Goal: Task Accomplishment & Management: Manage account settings

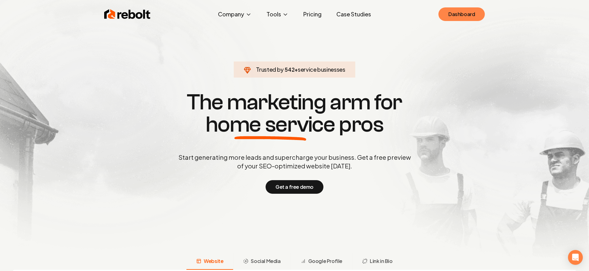
click at [484, 15] on div "Rebolt Company About Blog Jobs Tools Google Review QR Code Generator Google Bus…" at bounding box center [295, 14] width 396 height 19
click at [484, 15] on link "Dashboard" at bounding box center [461, 14] width 46 height 14
click at [457, 21] on link "Dashboard" at bounding box center [461, 14] width 46 height 14
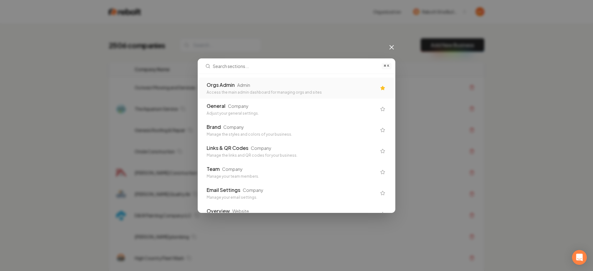
click at [363, 86] on div "Orgs Admin Admin" at bounding box center [292, 84] width 170 height 7
click at [319, 91] on td "Outwest Mowing and Services" at bounding box center [260, 87] width 260 height 21
click at [246, 89] on div "Outwest Mowing and Services" at bounding box center [260, 87] width 251 height 6
click at [237, 87] on div "Outwest Mowing and Services" at bounding box center [260, 87] width 251 height 6
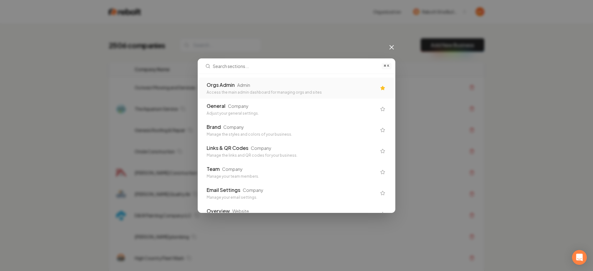
click at [265, 44] on div "2506 companies Add New Business" at bounding box center [297, 45] width 376 height 14
click at [263, 69] on th "Company Name" at bounding box center [260, 69] width 260 height 15
click at [252, 45] on div "2506 companies Add New Business" at bounding box center [297, 45] width 376 height 14
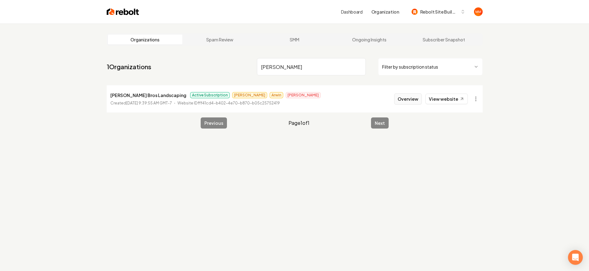
type input "balderas"
click at [402, 99] on button "Overview" at bounding box center [408, 98] width 28 height 11
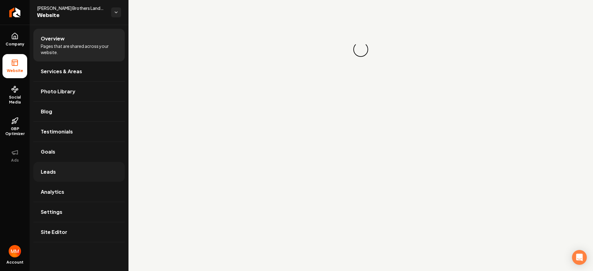
click at [62, 165] on link "Leads" at bounding box center [78, 172] width 91 height 20
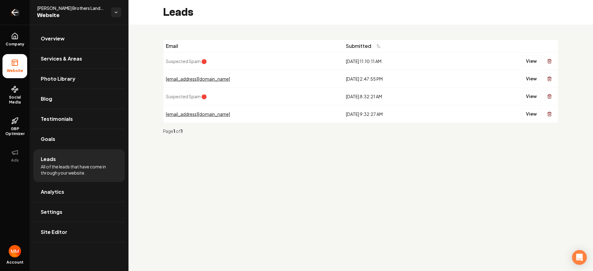
click at [15, 14] on icon "Return to dashboard" at bounding box center [15, 12] width 10 height 10
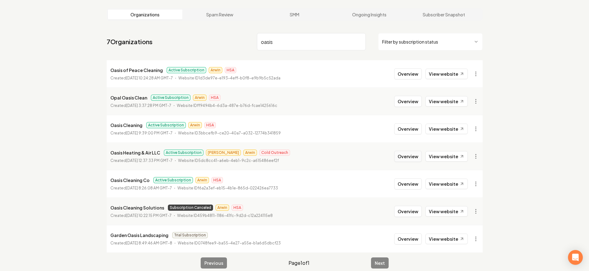
scroll to position [32, 0]
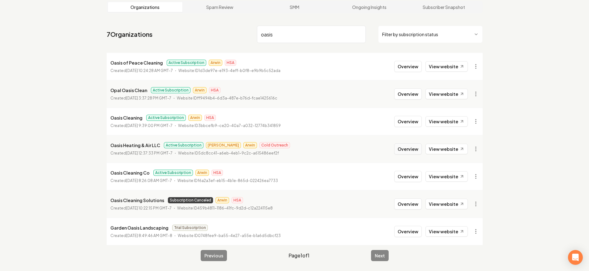
type input "oasis"
click at [405, 152] on button "Overview" at bounding box center [408, 148] width 28 height 11
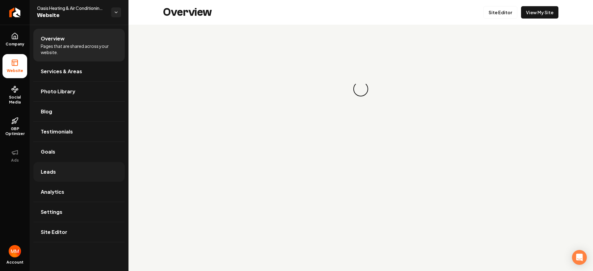
click at [79, 167] on link "Leads" at bounding box center [78, 172] width 91 height 20
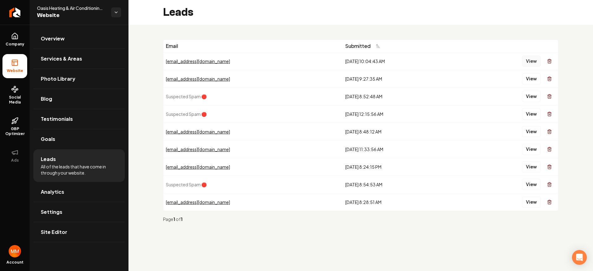
click at [526, 62] on button "View" at bounding box center [531, 61] width 19 height 11
click at [528, 76] on button "View" at bounding box center [531, 78] width 19 height 11
click at [528, 134] on button "View" at bounding box center [531, 131] width 19 height 11
click at [17, 12] on icon "Return to dashboard" at bounding box center [15, 12] width 6 height 0
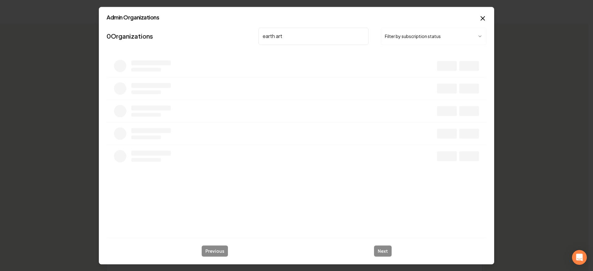
type input "earth arti"
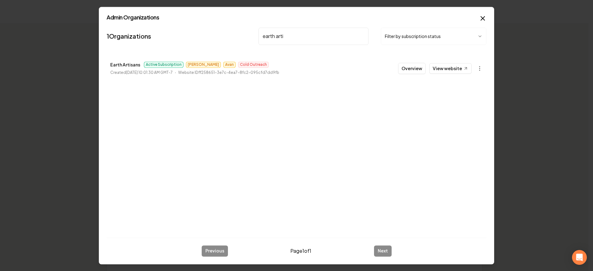
click at [414, 72] on button "Overview" at bounding box center [412, 68] width 28 height 11
click at [414, 72] on th "Actions" at bounding box center [434, 69] width 95 height 15
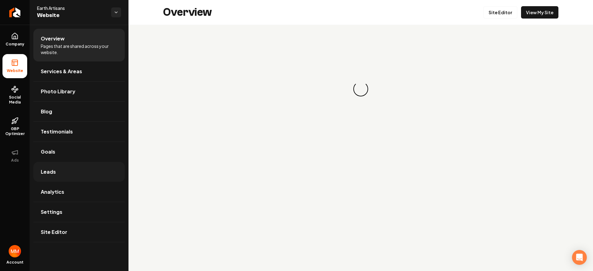
click at [78, 169] on link "Leads" at bounding box center [78, 172] width 91 height 20
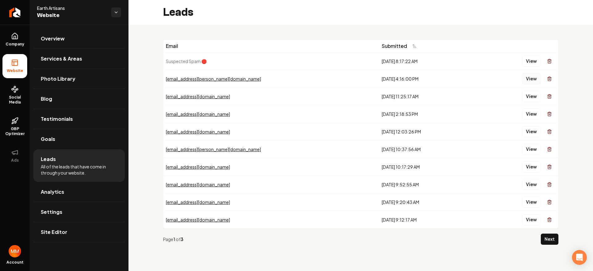
click at [523, 79] on button "View" at bounding box center [531, 78] width 19 height 11
click at [526, 96] on button "View" at bounding box center [531, 96] width 19 height 11
click at [531, 114] on button "View" at bounding box center [531, 113] width 19 height 11
click at [532, 126] on button "View" at bounding box center [531, 131] width 19 height 11
click at [6, 9] on link "Return to dashboard" at bounding box center [15, 12] width 30 height 25
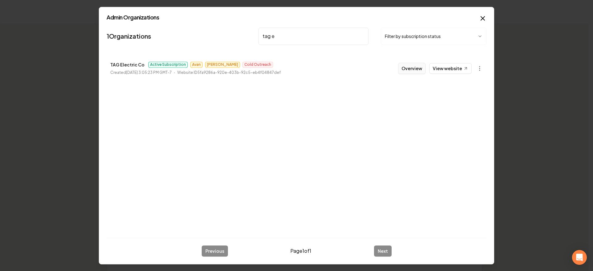
type input "tag e"
click at [418, 71] on button "Overview" at bounding box center [412, 68] width 28 height 11
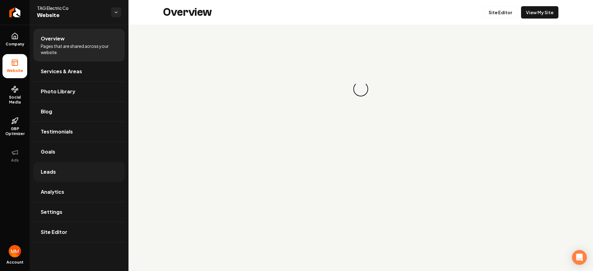
click at [56, 168] on link "Leads" at bounding box center [78, 172] width 91 height 20
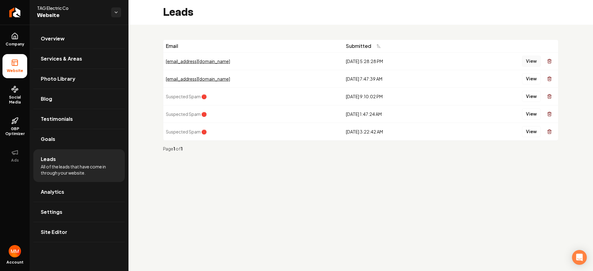
click at [532, 63] on button "View" at bounding box center [531, 61] width 19 height 11
click at [18, 11] on icon "Return to dashboard" at bounding box center [15, 12] width 10 height 10
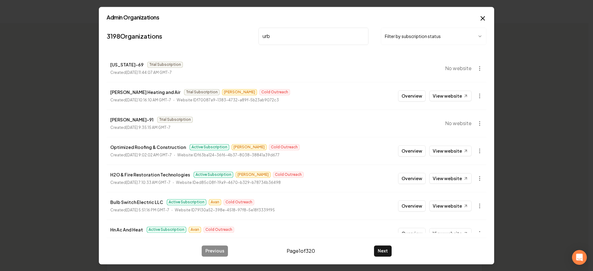
type input "urba"
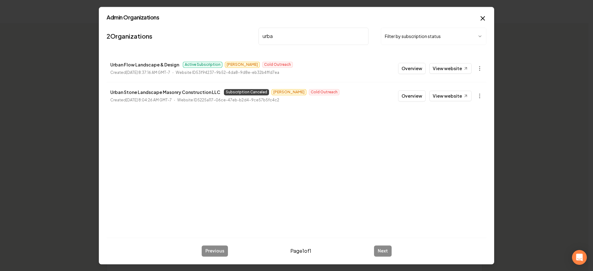
click at [413, 69] on button "Overview" at bounding box center [412, 68] width 28 height 11
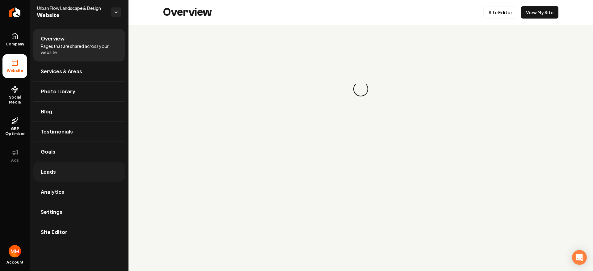
click at [70, 173] on link "Leads" at bounding box center [78, 172] width 91 height 20
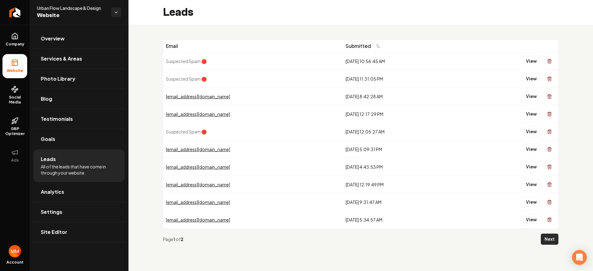
click at [549, 239] on button "Next" at bounding box center [550, 239] width 18 height 11
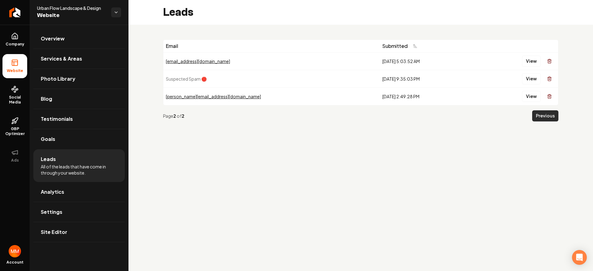
click at [546, 115] on button "Previous" at bounding box center [546, 115] width 26 height 11
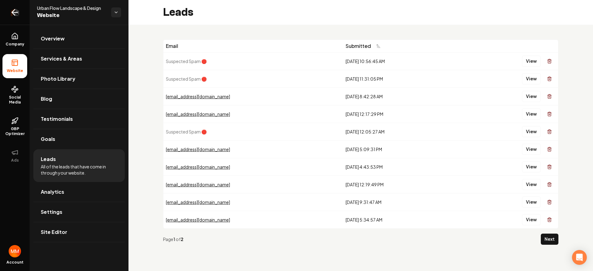
click at [11, 15] on icon "Return to dashboard" at bounding box center [15, 12] width 10 height 10
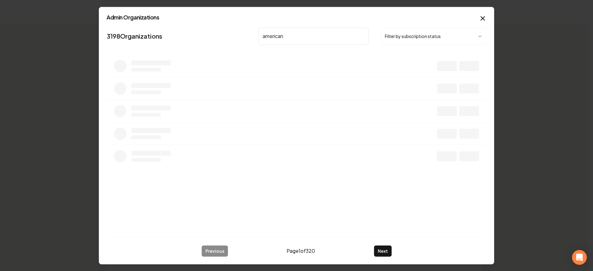
type input "american r"
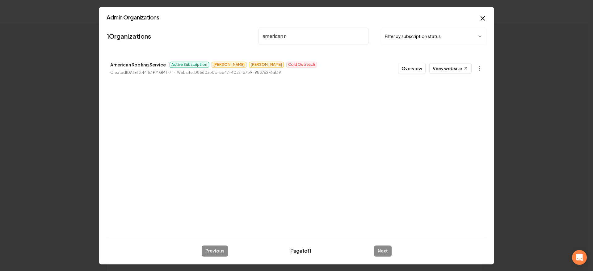
click at [410, 70] on button "Overview" at bounding box center [412, 68] width 28 height 11
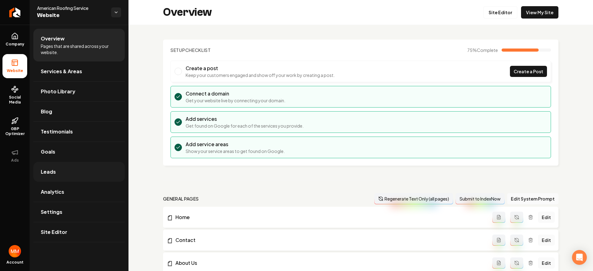
click at [61, 175] on link "Leads" at bounding box center [78, 172] width 91 height 20
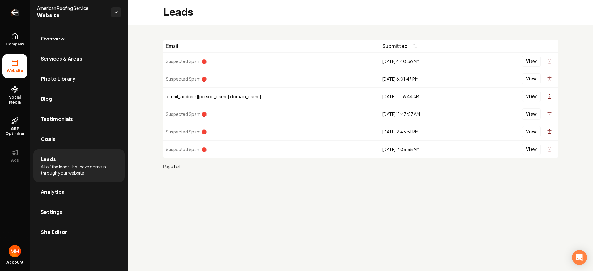
click at [12, 8] on icon "Return to dashboard" at bounding box center [15, 12] width 10 height 10
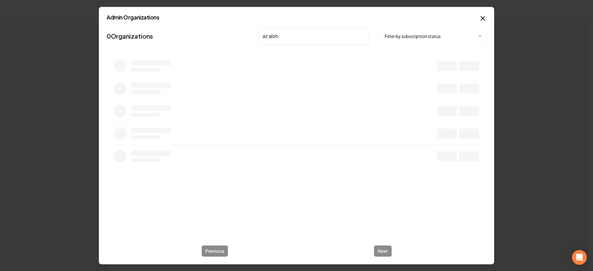
type input "az aloha"
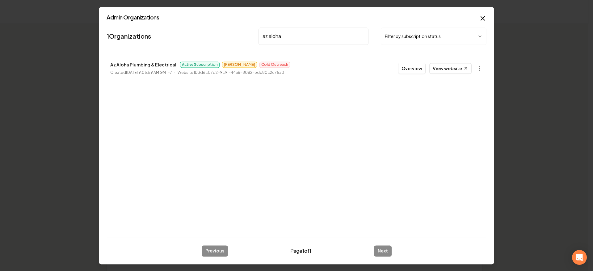
click at [415, 68] on button "Overview" at bounding box center [412, 68] width 28 height 11
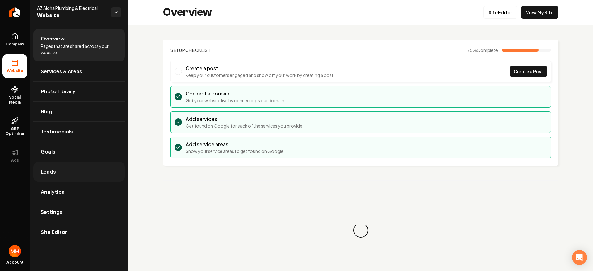
click at [52, 165] on link "Leads" at bounding box center [78, 172] width 91 height 20
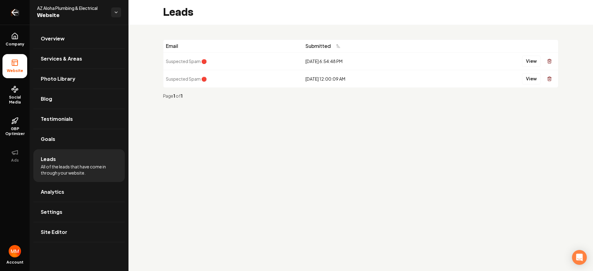
click at [14, 12] on icon "Return to dashboard" at bounding box center [15, 12] width 6 height 0
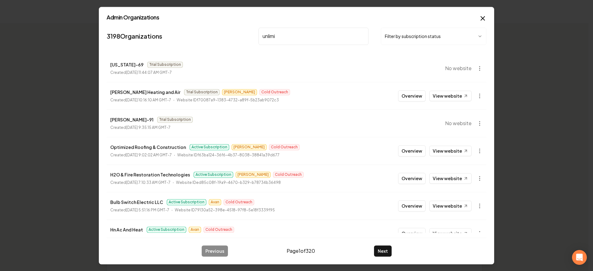
type input "unlimit"
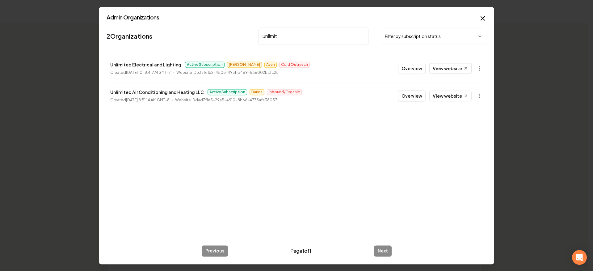
click at [417, 67] on button "Overview" at bounding box center [412, 68] width 28 height 11
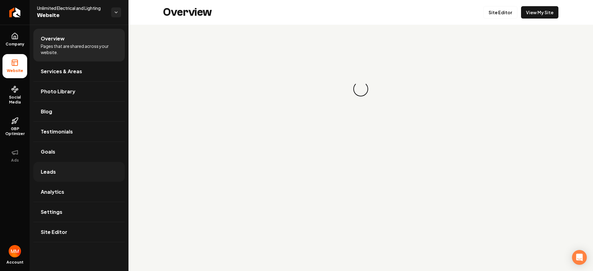
click at [80, 164] on link "Leads" at bounding box center [78, 172] width 91 height 20
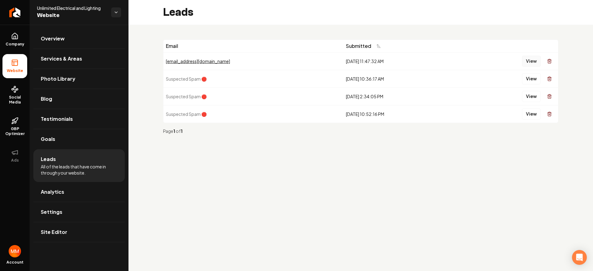
click at [532, 58] on button "View" at bounding box center [531, 61] width 19 height 11
click at [20, 7] on link "Return to dashboard" at bounding box center [15, 12] width 30 height 25
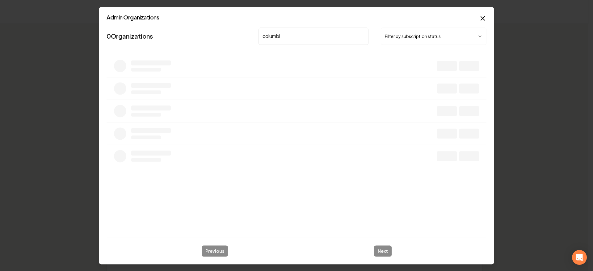
type input "columbine"
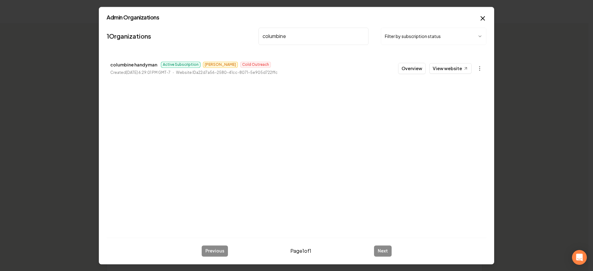
click at [404, 71] on button "Overview" at bounding box center [412, 68] width 28 height 11
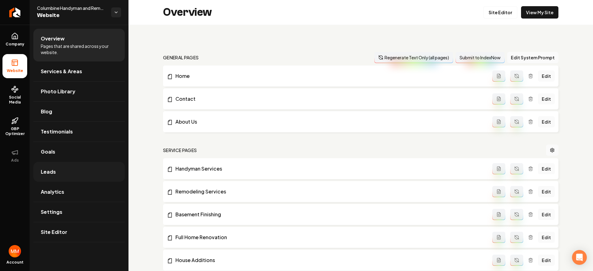
click at [58, 166] on link "Leads" at bounding box center [78, 172] width 91 height 20
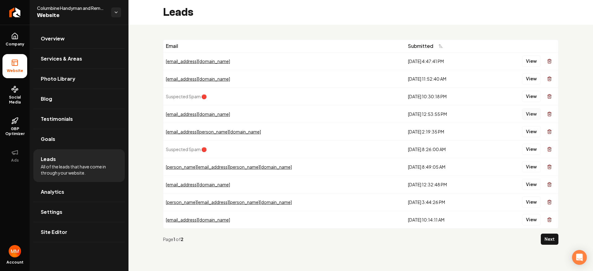
click at [533, 116] on button "View" at bounding box center [531, 113] width 19 height 11
click at [536, 79] on button "View" at bounding box center [531, 78] width 19 height 11
click at [533, 62] on button "View" at bounding box center [531, 61] width 19 height 11
click at [17, 10] on icon "Return to dashboard" at bounding box center [15, 12] width 10 height 10
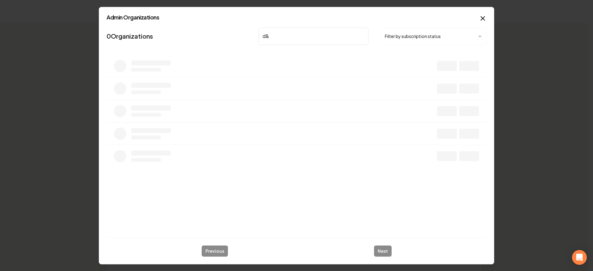
type input "d&g"
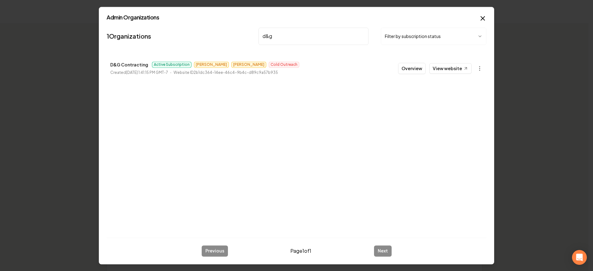
click at [407, 70] on button "Overview" at bounding box center [412, 68] width 28 height 11
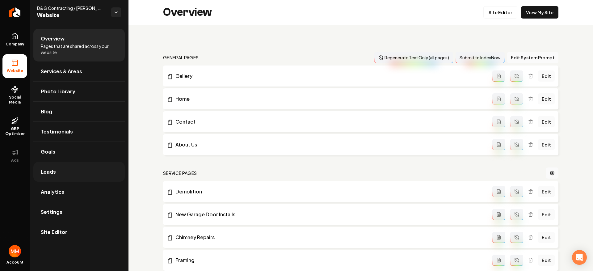
click at [63, 168] on link "Leads" at bounding box center [78, 172] width 91 height 20
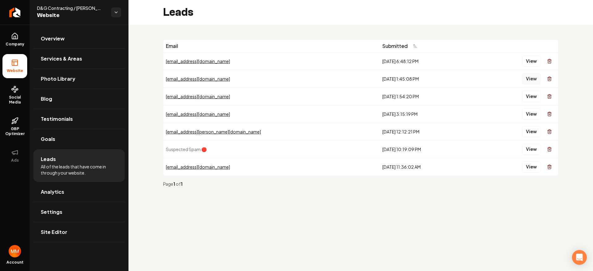
click at [528, 79] on button "View" at bounding box center [531, 78] width 19 height 11
click at [530, 66] on div "View" at bounding box center [517, 61] width 79 height 12
click at [529, 64] on button "View" at bounding box center [531, 61] width 19 height 11
click at [14, 11] on icon "Return to dashboard" at bounding box center [15, 12] width 10 height 10
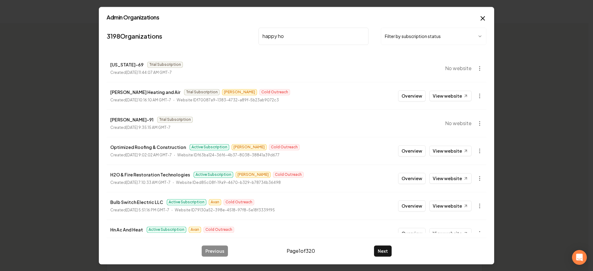
type input "happy hom"
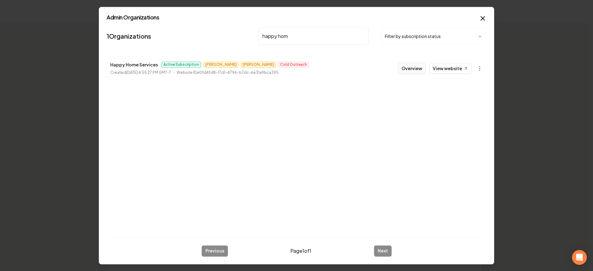
click at [413, 66] on button "Overview" at bounding box center [412, 68] width 28 height 11
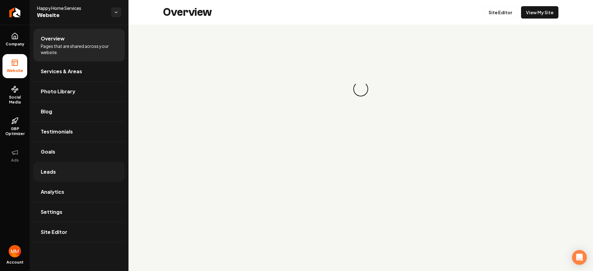
click at [112, 177] on link "Leads" at bounding box center [78, 172] width 91 height 20
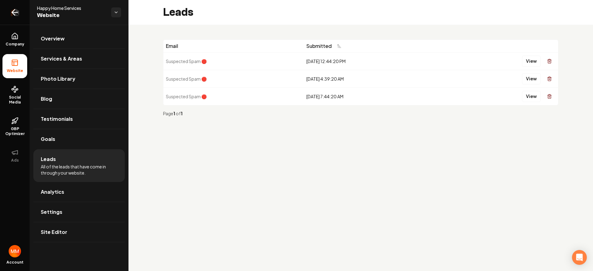
click at [21, 12] on link "Return to dashboard" at bounding box center [15, 12] width 30 height 25
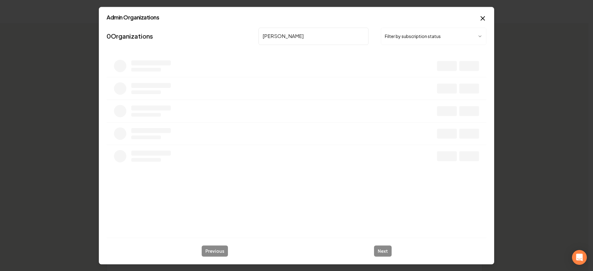
type input "ruben"
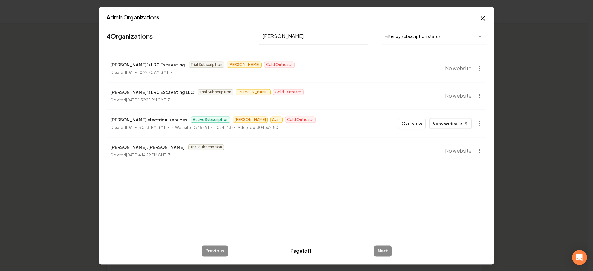
click at [414, 120] on button "Overview" at bounding box center [412, 123] width 28 height 11
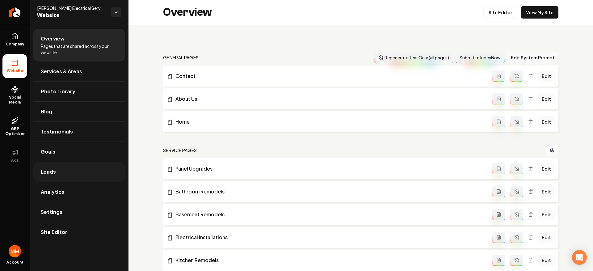
click at [82, 173] on link "Leads" at bounding box center [78, 172] width 91 height 20
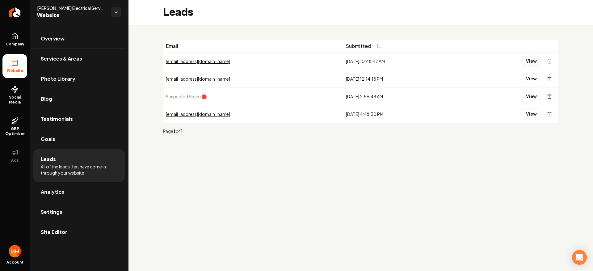
click at [529, 63] on button "View" at bounding box center [531, 61] width 19 height 11
click at [13, 6] on link "Return to dashboard" at bounding box center [15, 12] width 30 height 25
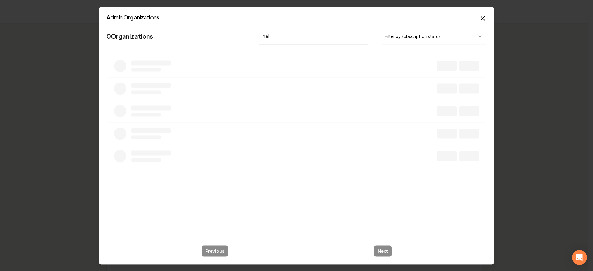
type input "neil"
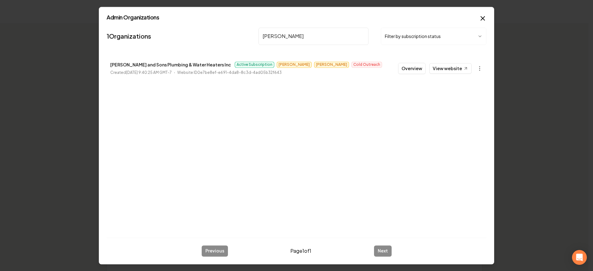
click at [413, 65] on button "Overview" at bounding box center [412, 68] width 28 height 11
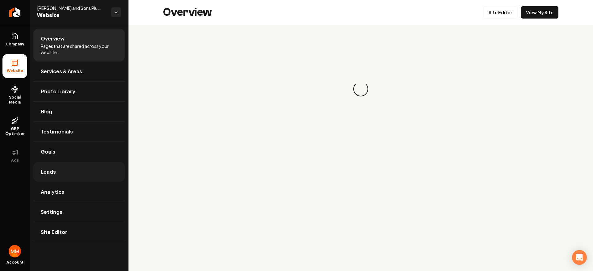
click at [97, 170] on link "Leads" at bounding box center [78, 172] width 91 height 20
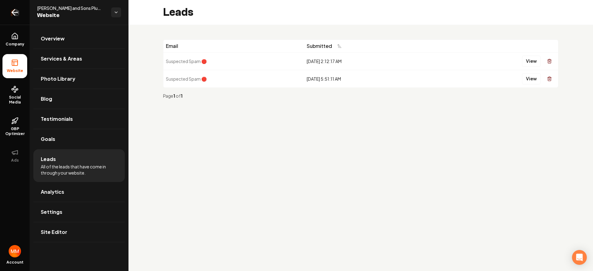
click at [8, 11] on link "Return to dashboard" at bounding box center [15, 12] width 30 height 25
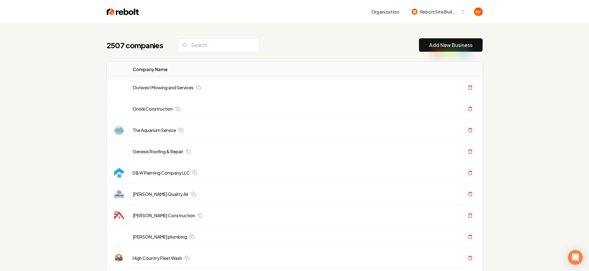
scroll to position [259, 0]
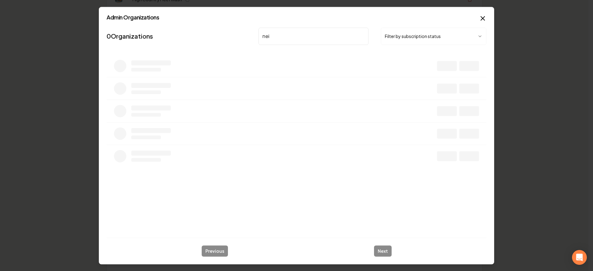
type input "neil"
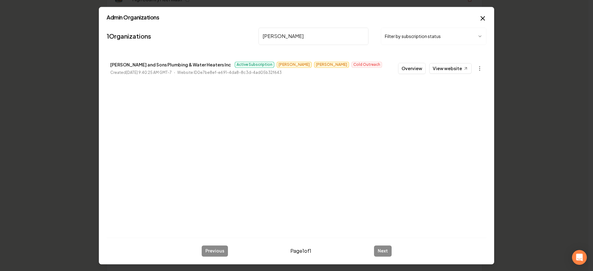
click at [408, 65] on button "Overview" at bounding box center [412, 68] width 28 height 11
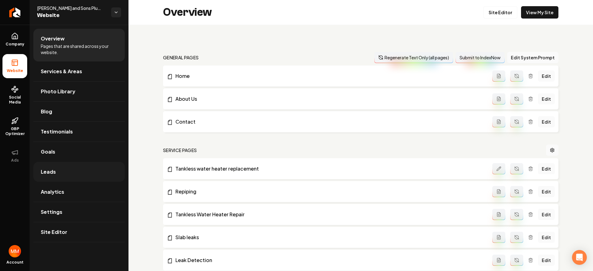
click at [58, 178] on link "Leads" at bounding box center [78, 172] width 91 height 20
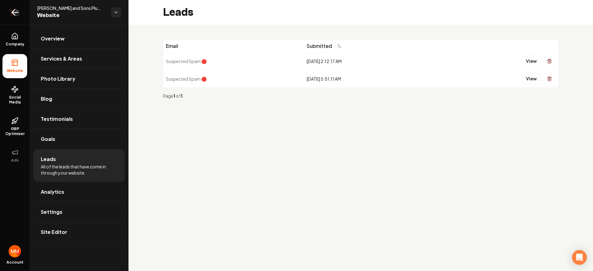
click at [13, 10] on icon "Return to dashboard" at bounding box center [13, 13] width 3 height 6
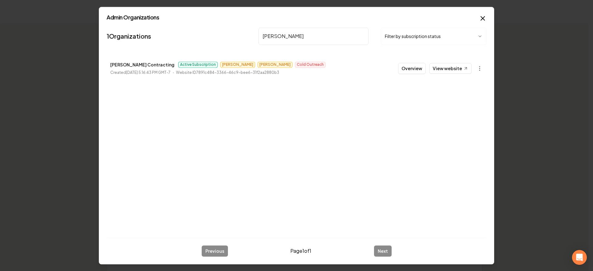
type input "borja"
click at [399, 67] on li "Borja Contracting Active Subscription Omar Matthew Cold Outreach Created August…" at bounding box center [297, 68] width 380 height 27
click at [415, 69] on button "Overview" at bounding box center [412, 68] width 28 height 11
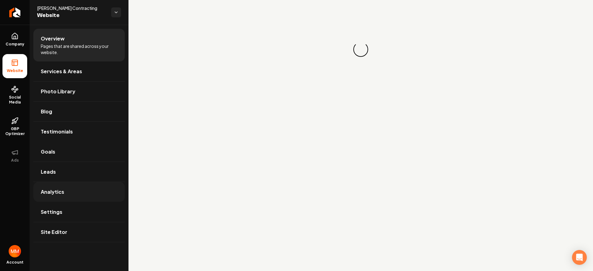
click at [63, 186] on link "Analytics" at bounding box center [78, 192] width 91 height 20
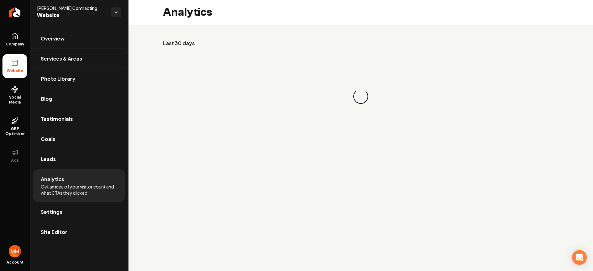
click at [66, 173] on li "Analytics Get an idea of your visitor count and what CTAs they clicked." at bounding box center [78, 185] width 91 height 33
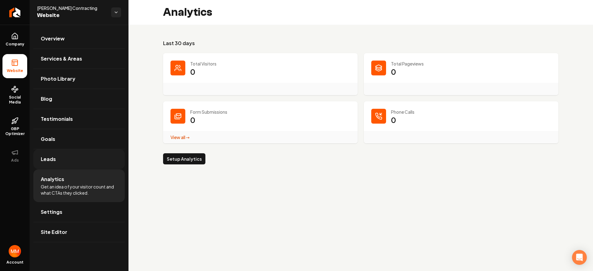
click at [66, 164] on link "Leads" at bounding box center [78, 159] width 91 height 20
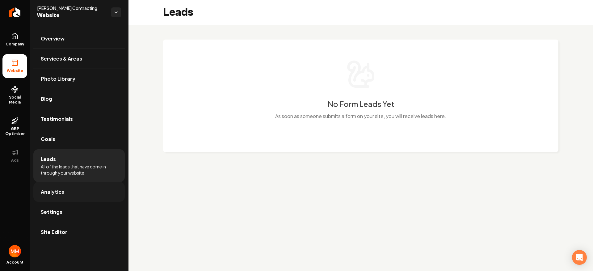
click at [83, 191] on link "Analytics" at bounding box center [78, 192] width 91 height 20
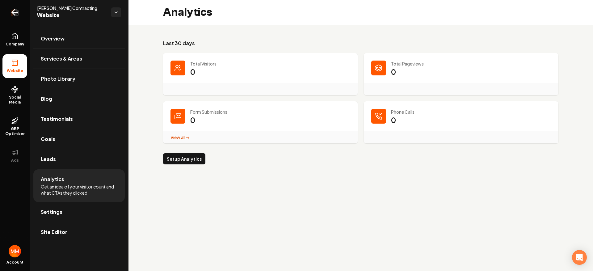
click at [15, 15] on icon "Return to dashboard" at bounding box center [15, 12] width 10 height 10
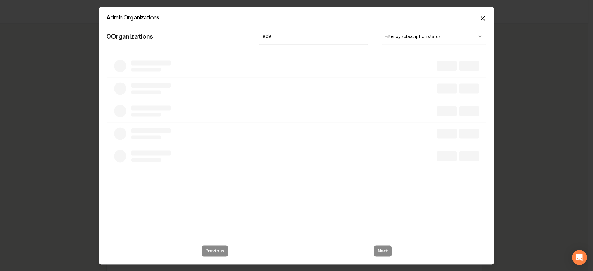
type input "eden"
